Goal: Information Seeking & Learning: Learn about a topic

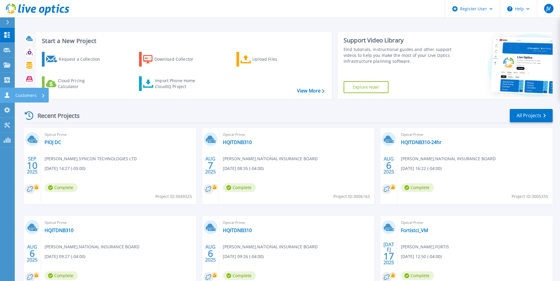
click at [7, 94] on icon at bounding box center [7, 95] width 5 height 6
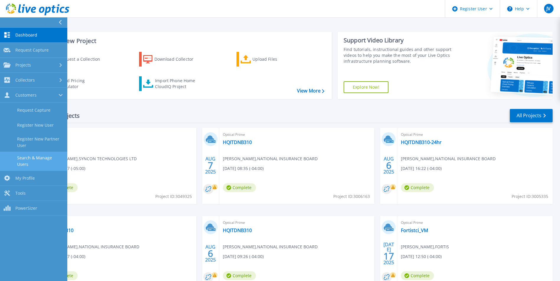
click at [42, 155] on link "Search & Manage Users" at bounding box center [33, 161] width 67 height 19
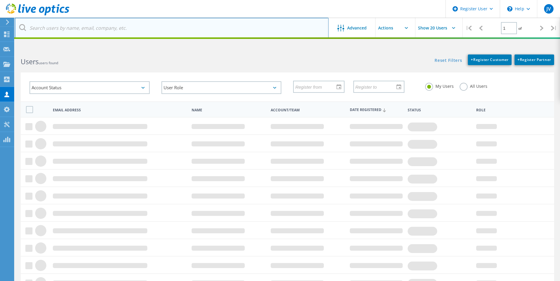
click at [174, 27] on input "text" at bounding box center [172, 28] width 314 height 21
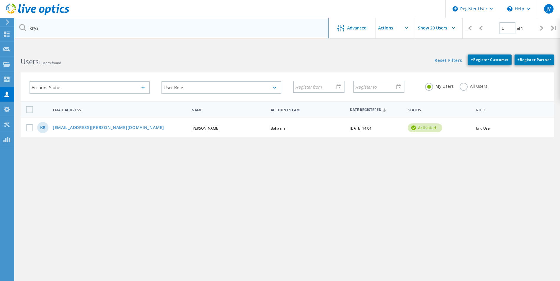
type input "kryst"
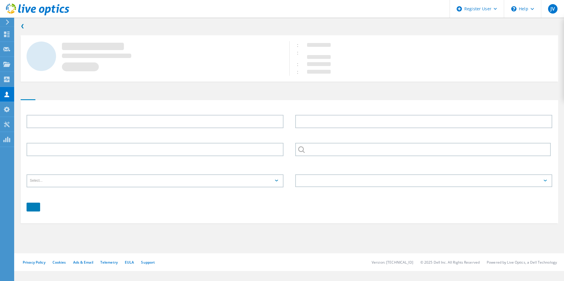
type input "Krysten"
type input "Rolle"
type input "Baha mar"
type input "English"
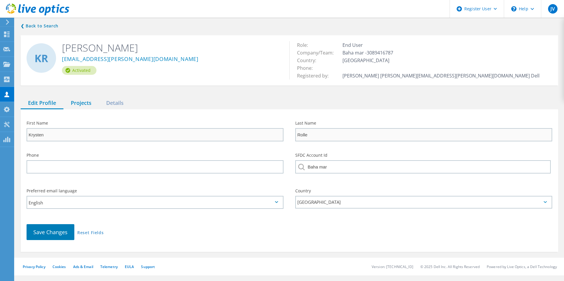
click at [85, 103] on div "Projects" at bounding box center [80, 103] width 35 height 12
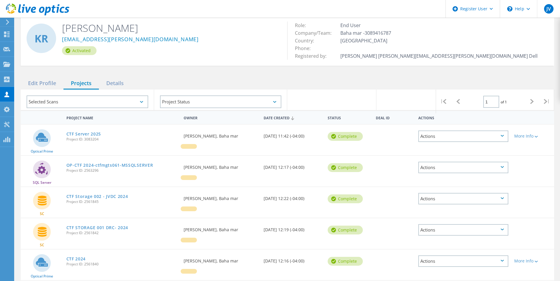
scroll to position [29, 0]
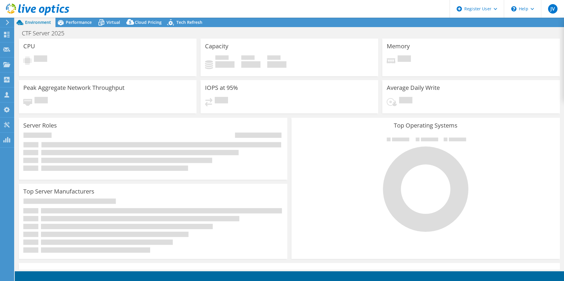
select select "USD"
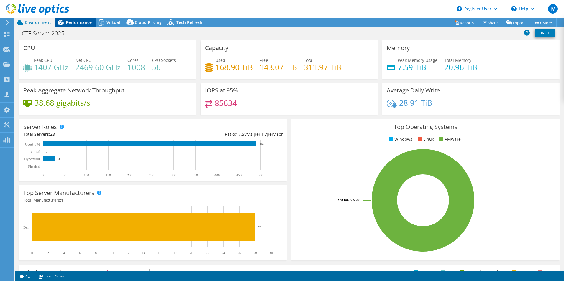
click at [83, 22] on span "Performance" at bounding box center [79, 22] width 26 height 6
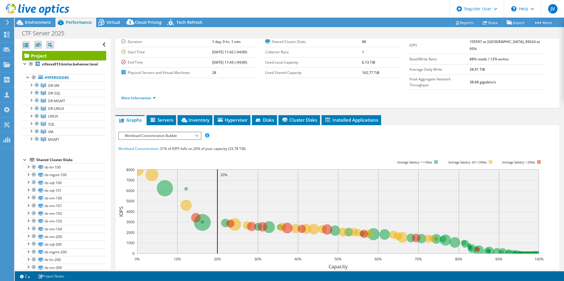
scroll to position [59, 0]
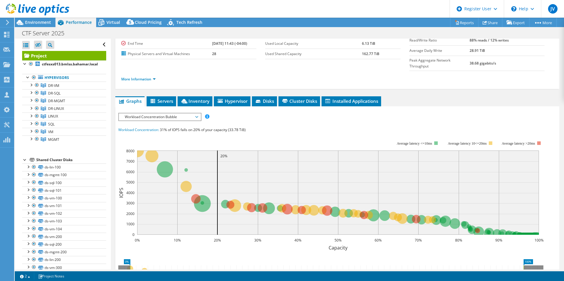
click at [175, 114] on span "Workload Concentration Bubble" at bounding box center [160, 117] width 76 height 7
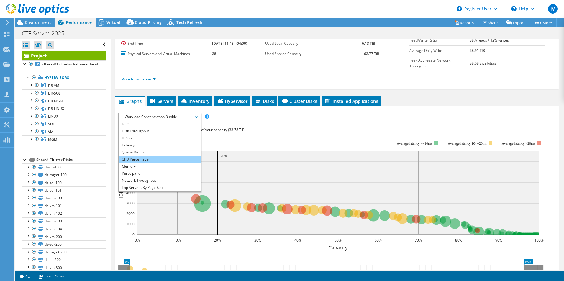
click at [147, 156] on li "CPU Percentage" at bounding box center [160, 159] width 82 height 7
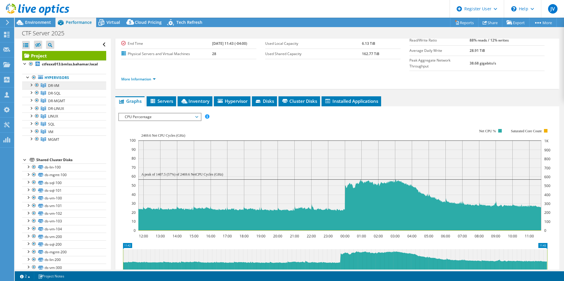
click at [66, 84] on link "DR-VM" at bounding box center [64, 86] width 84 height 8
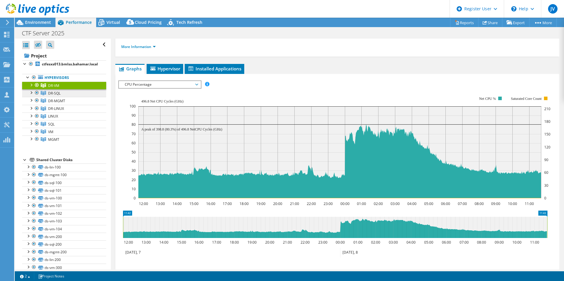
click at [62, 95] on link "DR-SQL" at bounding box center [64, 93] width 84 height 8
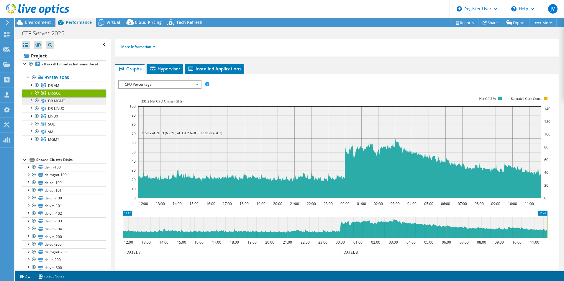
click at [81, 98] on link "DR-MGMT" at bounding box center [64, 101] width 84 height 8
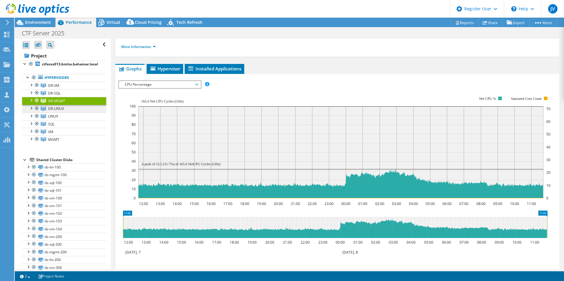
click at [63, 107] on span "DR-LINUX" at bounding box center [56, 108] width 16 height 5
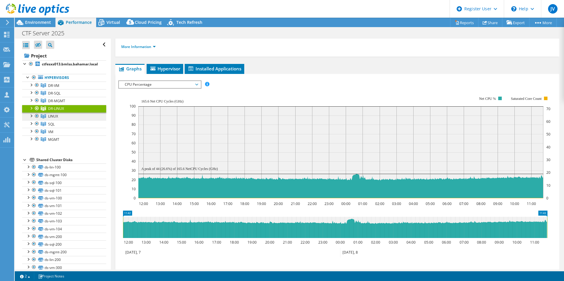
click at [54, 114] on span "LINUX" at bounding box center [53, 116] width 10 height 5
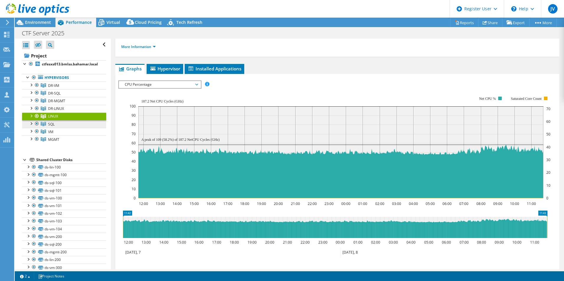
drag, startPoint x: 48, startPoint y: 124, endPoint x: 55, endPoint y: 122, distance: 7.5
click at [48, 124] on link "SQL" at bounding box center [64, 124] width 84 height 8
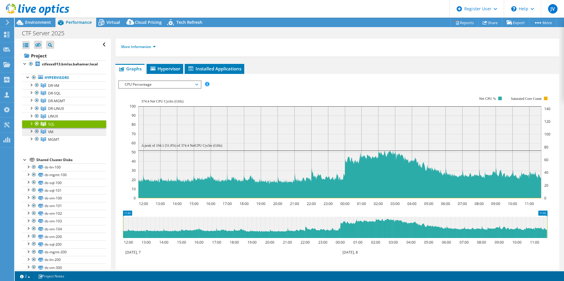
click at [60, 131] on link "VM" at bounding box center [64, 132] width 84 height 8
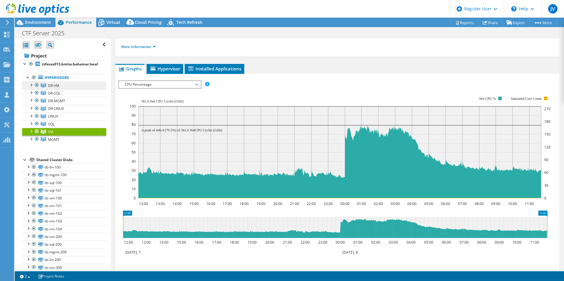
click at [74, 86] on link "DR-VM" at bounding box center [64, 86] width 84 height 8
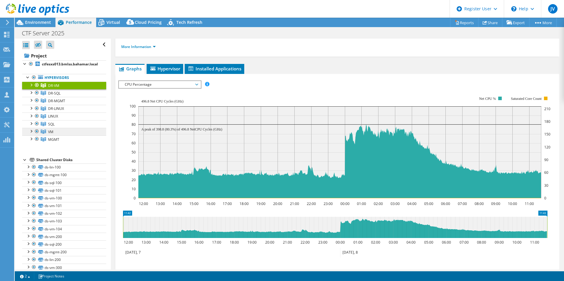
click at [55, 130] on link "VM" at bounding box center [64, 132] width 84 height 8
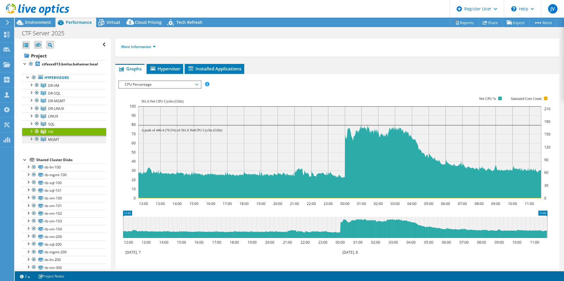
click at [58, 140] on span "MGMT" at bounding box center [53, 139] width 11 height 5
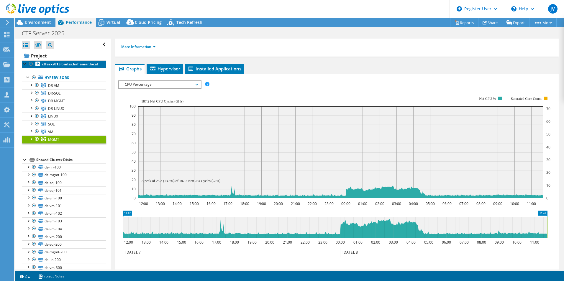
click at [51, 66] on b "ctfesxs013.bmlss.bahamar.local" at bounding box center [70, 64] width 56 height 5
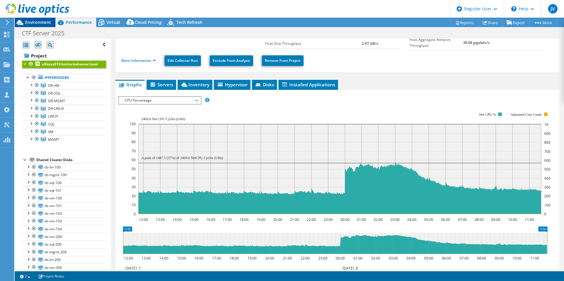
click at [42, 23] on span "Environment" at bounding box center [38, 22] width 26 height 6
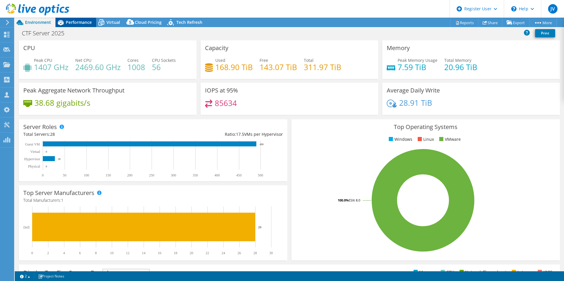
click at [78, 19] on div "Performance" at bounding box center [75, 22] width 41 height 9
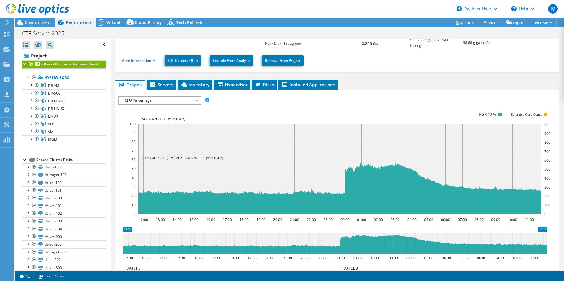
click at [152, 99] on span "CPU Percentage" at bounding box center [160, 100] width 76 height 7
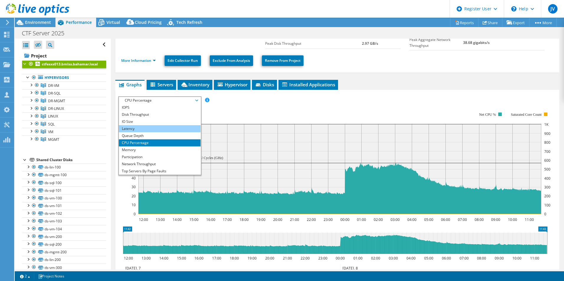
click at [145, 130] on li "Latency" at bounding box center [160, 128] width 82 height 7
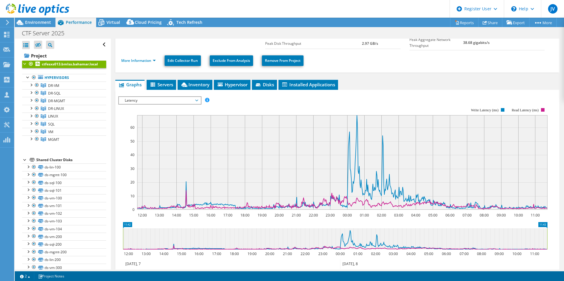
click at [170, 100] on span "Latency" at bounding box center [160, 100] width 76 height 7
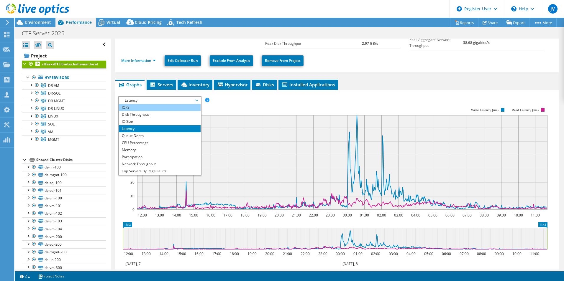
click at [134, 108] on li "IOPS" at bounding box center [160, 107] width 82 height 7
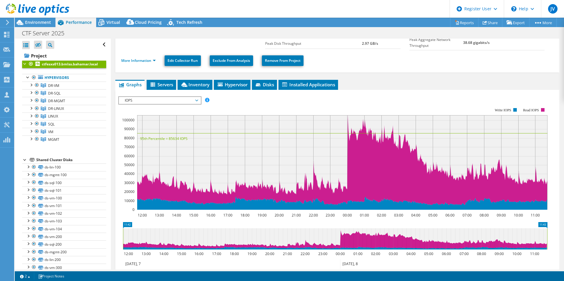
click at [133, 100] on span "IOPS" at bounding box center [160, 100] width 76 height 7
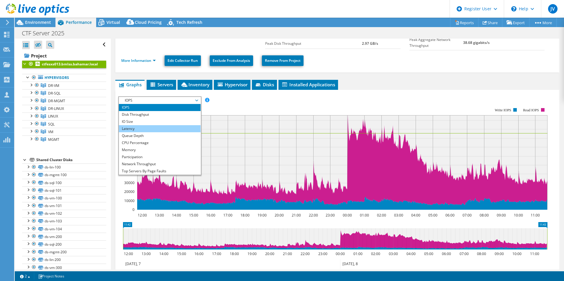
click at [141, 126] on li "Latency" at bounding box center [160, 128] width 82 height 7
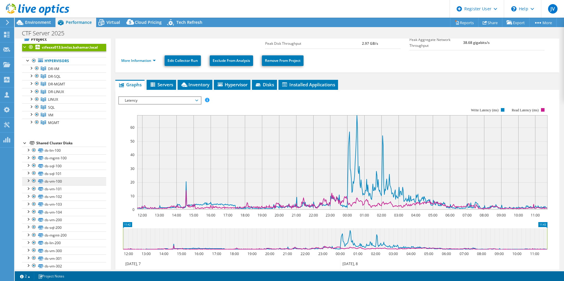
scroll to position [0, 0]
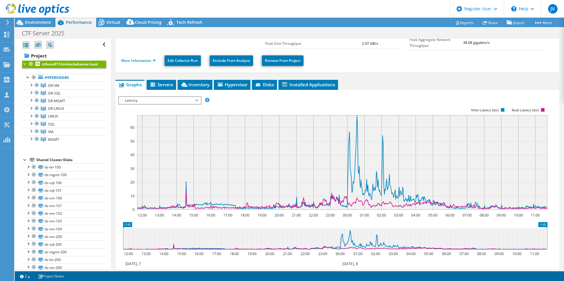
click at [404, 76] on div "ctfesxs013.bmlss.bahamar.local Details Duration 1 day, 0 hr, 1 min Start Time 1…" at bounding box center [337, 159] width 453 height 359
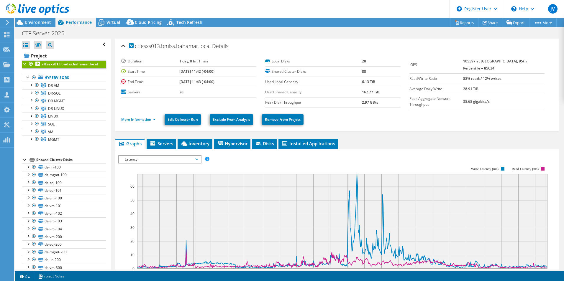
click at [403, 83] on div "Local Disks 28 Shared Cluster Disks 88 Used Local Capacity 6.13 TiB Used Shared…" at bounding box center [337, 82] width 144 height 52
click at [398, 135] on div "ctfesxs013.bmlss.bahamar.local Details Duration 1 day, 0 hr, 1 min Start Time 1…" at bounding box center [337, 218] width 453 height 359
click at [48, 24] on span "Environment" at bounding box center [38, 22] width 26 height 6
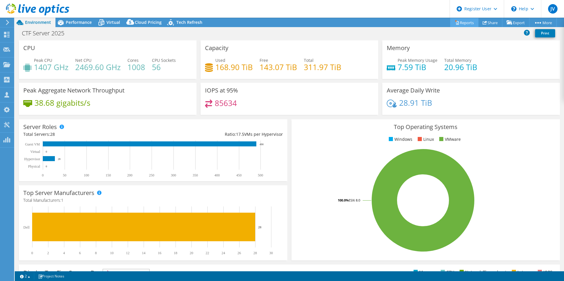
click at [461, 20] on link "Reports" at bounding box center [464, 22] width 28 height 9
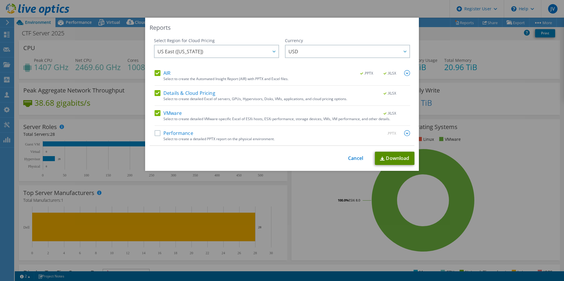
click at [381, 155] on link "Download" at bounding box center [395, 158] width 40 height 13
click at [353, 160] on link "Cancel" at bounding box center [355, 159] width 15 height 6
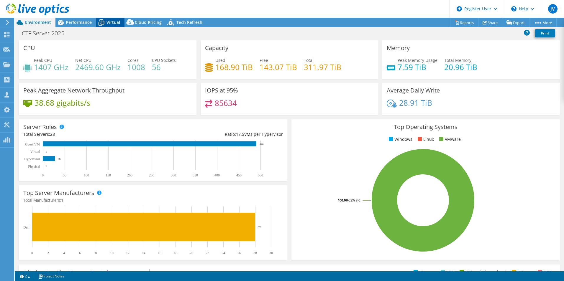
click at [113, 23] on span "Virtual" at bounding box center [113, 22] width 14 height 6
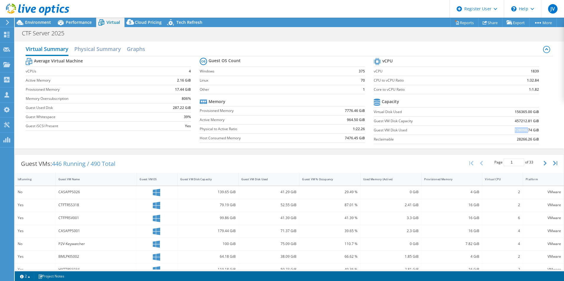
drag, startPoint x: 510, startPoint y: 132, endPoint x: 524, endPoint y: 131, distance: 14.2
click at [524, 131] on td "128098.74 GiB" at bounding box center [508, 130] width 60 height 9
click at [31, 22] on span "Environment" at bounding box center [38, 22] width 26 height 6
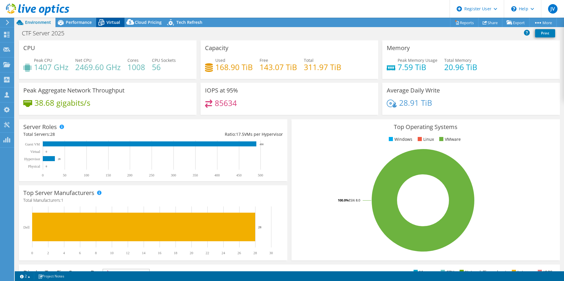
click at [114, 19] on span "Virtual" at bounding box center [113, 22] width 14 height 6
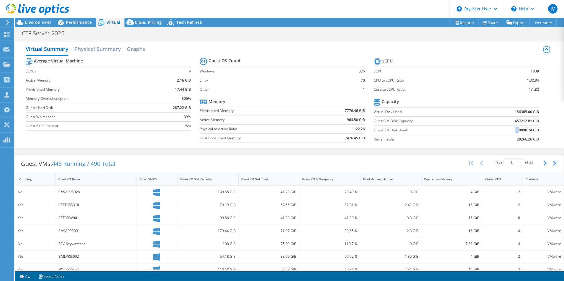
drag, startPoint x: 511, startPoint y: 131, endPoint x: 515, endPoint y: 131, distance: 3.6
click at [515, 131] on b "128098.74 GiB" at bounding box center [527, 130] width 24 height 6
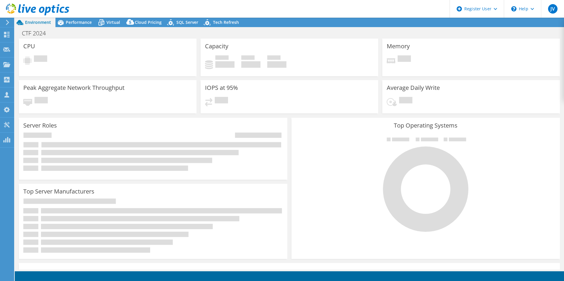
select select "USEast"
select select "USD"
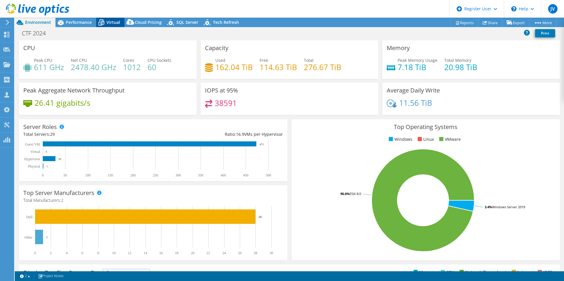
click at [118, 20] on span "Virtual" at bounding box center [113, 22] width 14 height 6
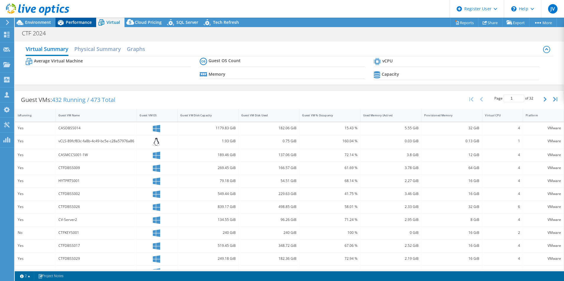
click at [80, 21] on span "Performance" at bounding box center [79, 22] width 26 height 6
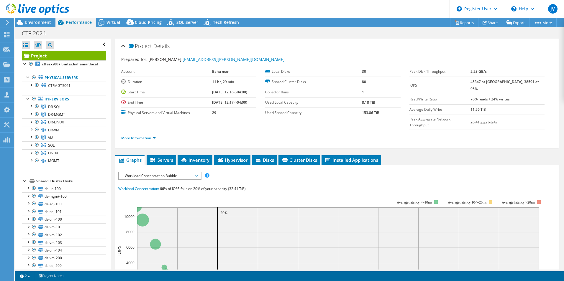
click at [148, 173] on span "Workload Concentration Bubble" at bounding box center [160, 176] width 76 height 7
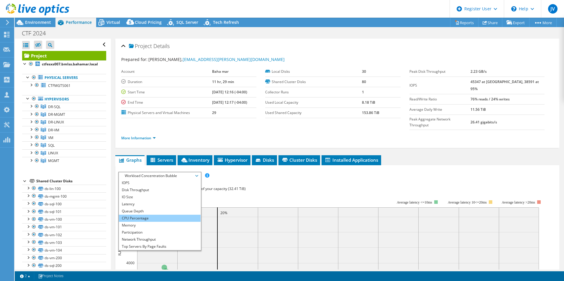
click at [139, 215] on li "CPU Percentage" at bounding box center [160, 218] width 82 height 7
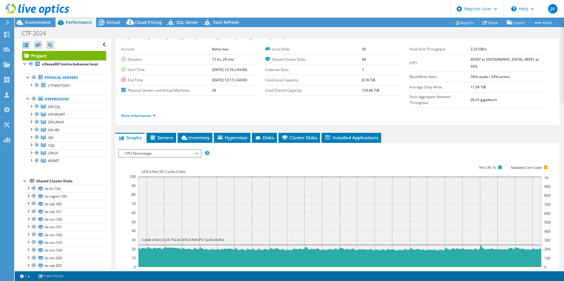
scroll to position [59, 0]
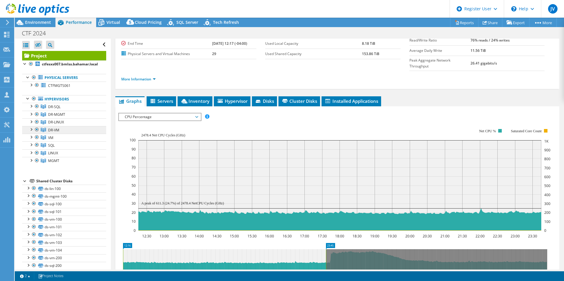
click at [55, 132] on span "DR-VM" at bounding box center [53, 130] width 11 height 5
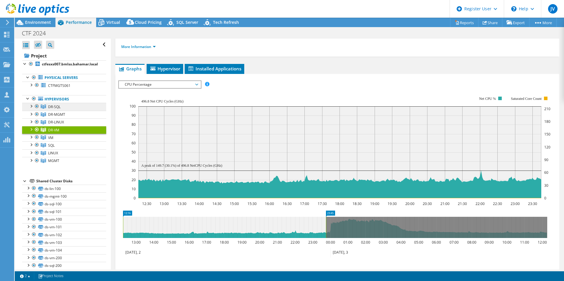
click at [70, 106] on link "DR-SQL" at bounding box center [64, 107] width 84 height 8
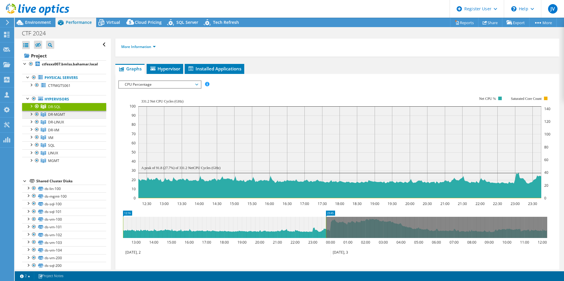
click at [66, 116] on link "DR-MGMT" at bounding box center [64, 115] width 84 height 8
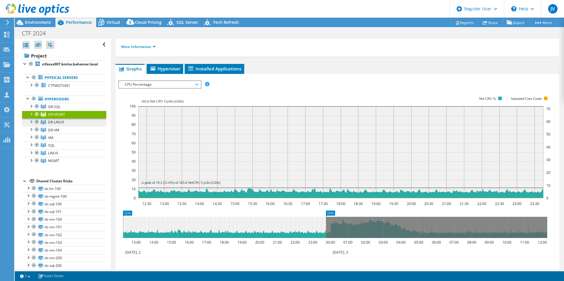
click at [67, 122] on link "DR-LINUX" at bounding box center [64, 123] width 84 height 8
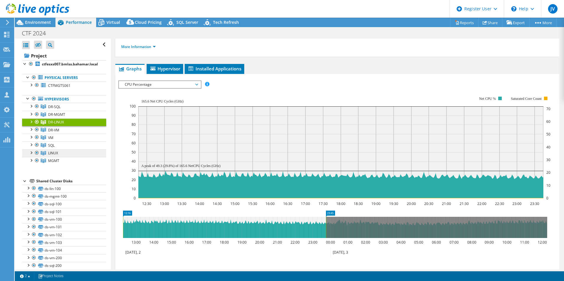
click at [57, 154] on span "LINUX" at bounding box center [53, 153] width 10 height 5
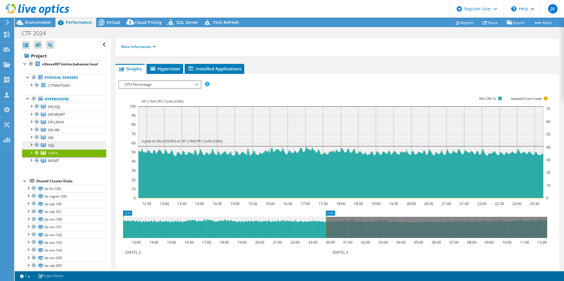
click at [51, 144] on span "SQL" at bounding box center [51, 145] width 6 height 5
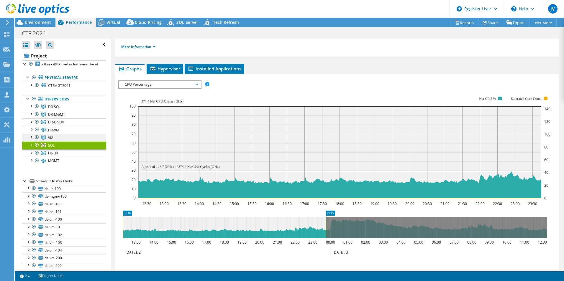
click at [58, 139] on link "VM" at bounding box center [64, 138] width 84 height 8
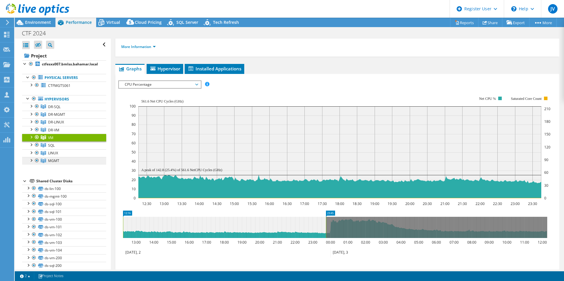
click at [56, 160] on span "MGMT" at bounding box center [53, 160] width 11 height 5
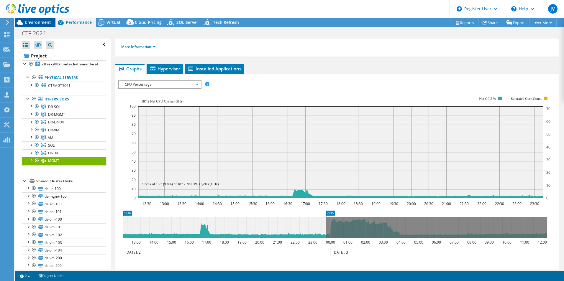
click at [23, 20] on icon at bounding box center [20, 22] width 10 height 10
